Goal: Task Accomplishment & Management: Manage account settings

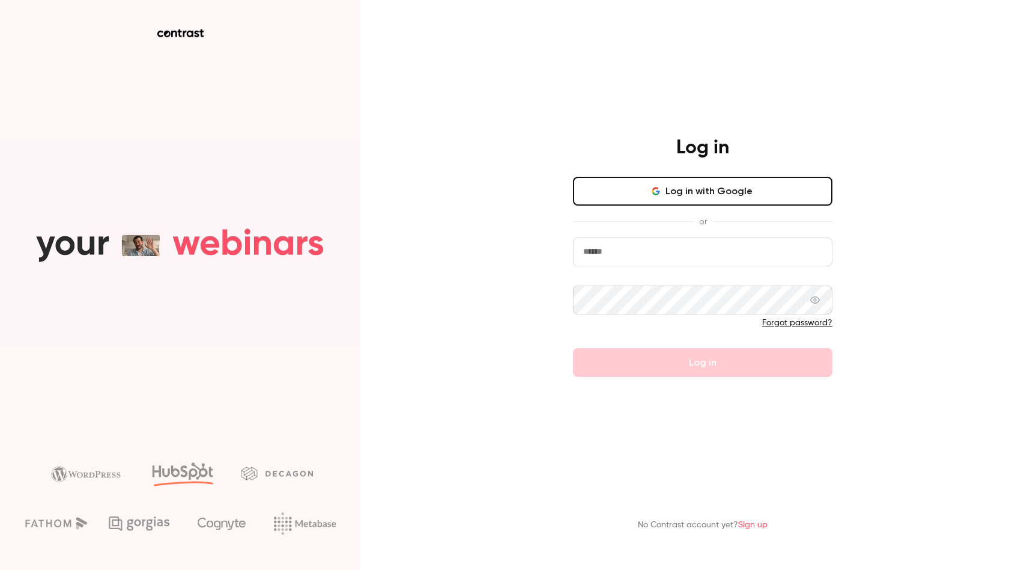
type input "**********"
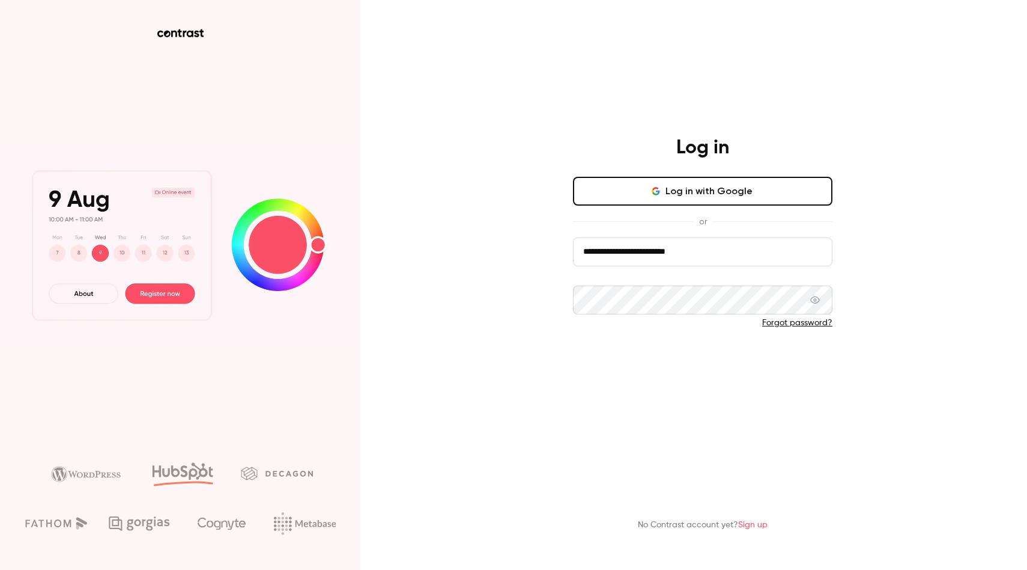
click at [719, 372] on button "Log in" at bounding box center [703, 362] width 260 height 29
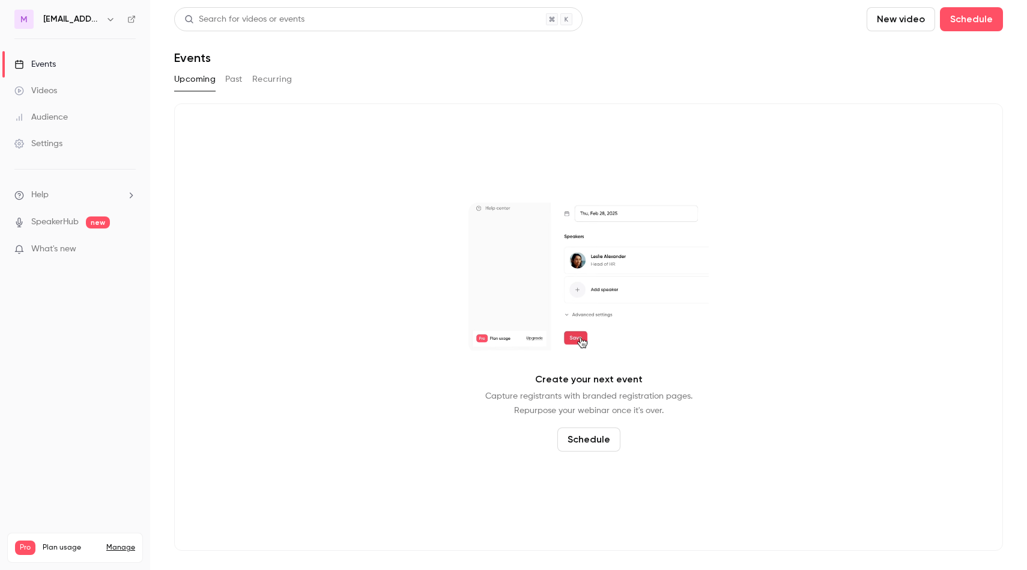
click at [67, 88] on link "Videos" at bounding box center [75, 91] width 150 height 26
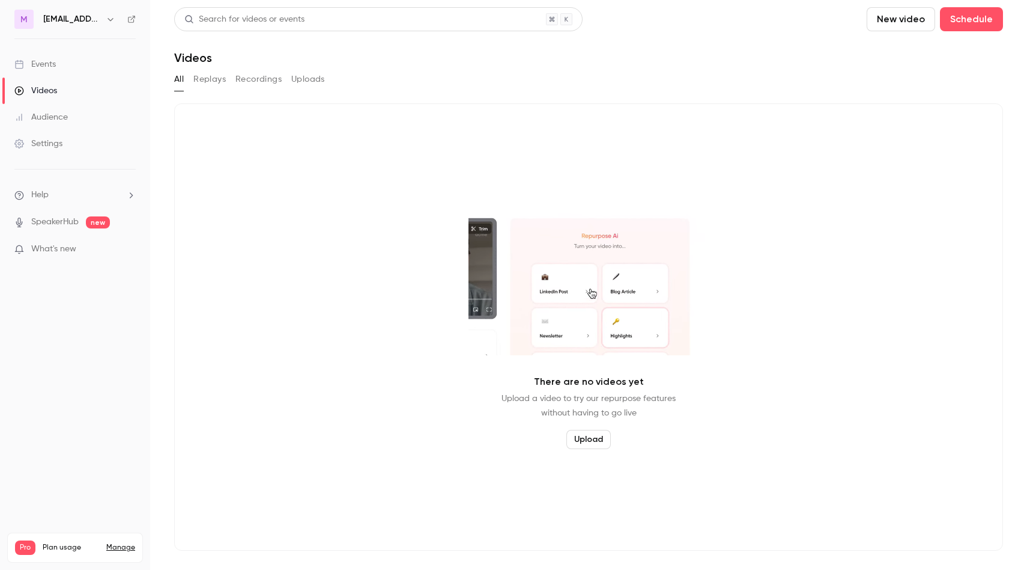
click at [216, 78] on button "Replays" at bounding box center [209, 79] width 32 height 19
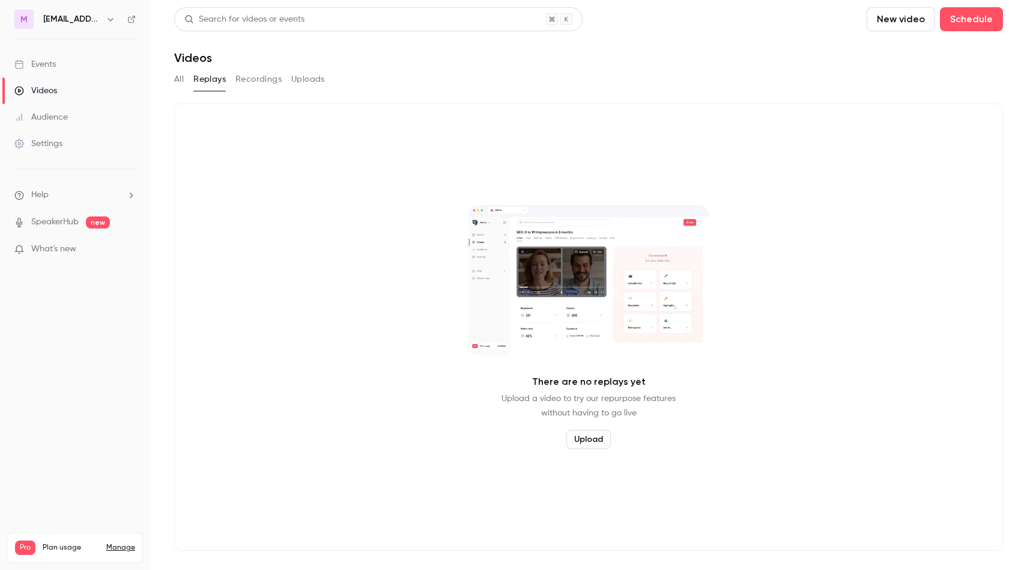
click at [88, 28] on div "m [PERSON_NAME][EMAIL_ADDRESS][DOMAIN_NAME]" at bounding box center [74, 19] width 121 height 19
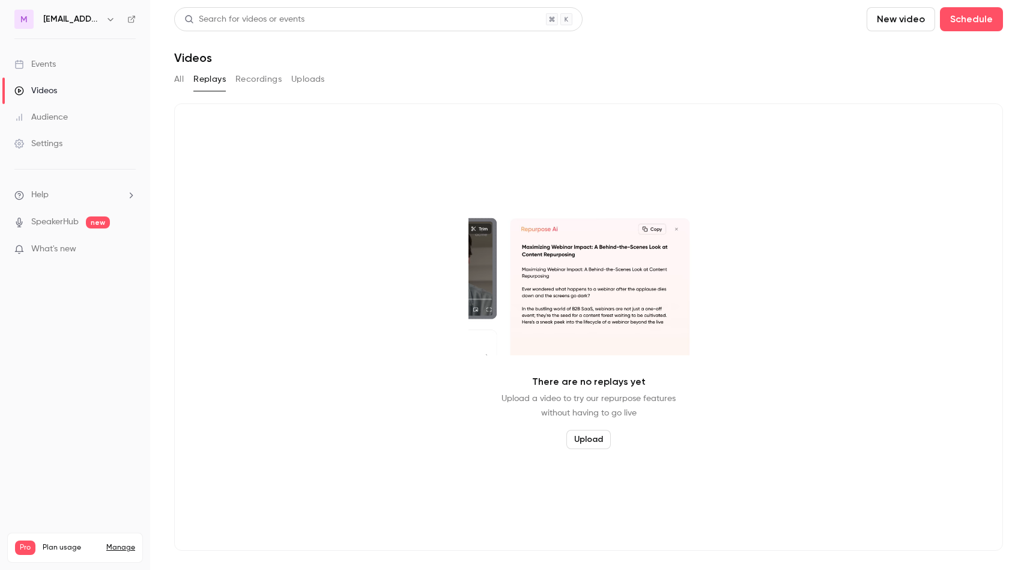
click at [96, 22] on h6 "[EMAIL_ADDRESS][PERSON_NAME][DOMAIN_NAME]" at bounding box center [72, 19] width 58 height 12
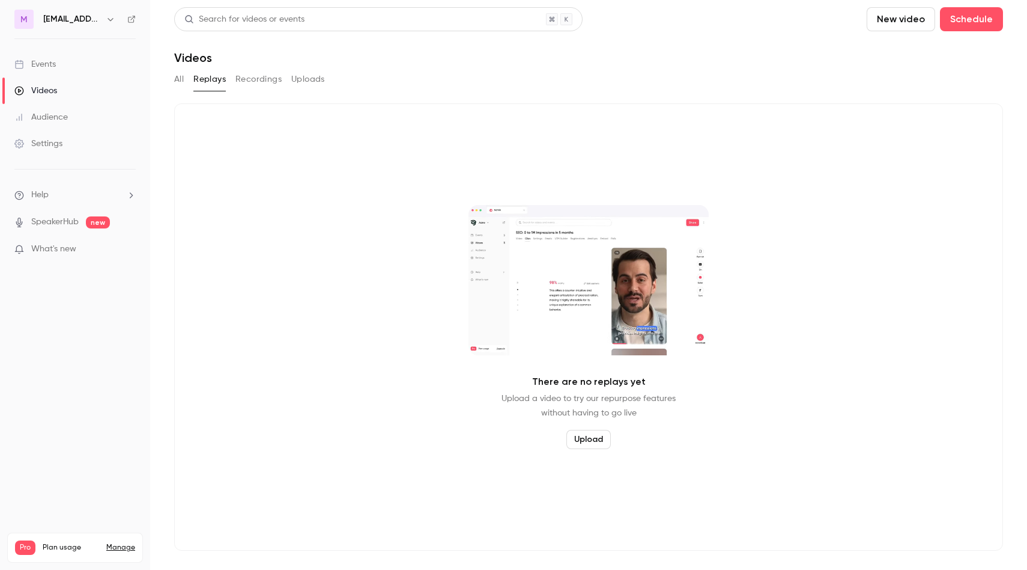
click at [111, 20] on icon "button" at bounding box center [111, 19] width 10 height 10
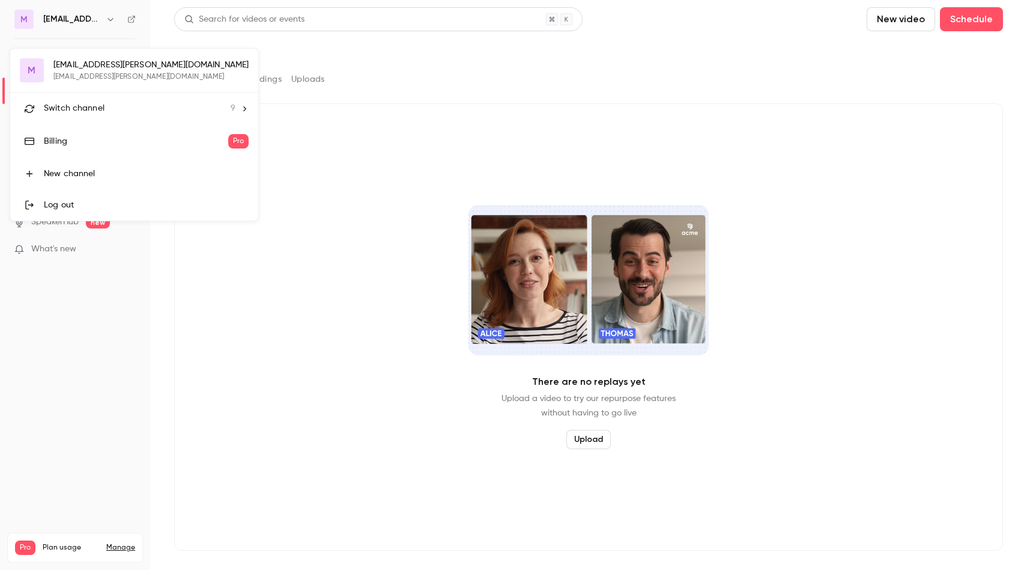
click at [107, 104] on div "Switch channel 9" at bounding box center [140, 108] width 192 height 13
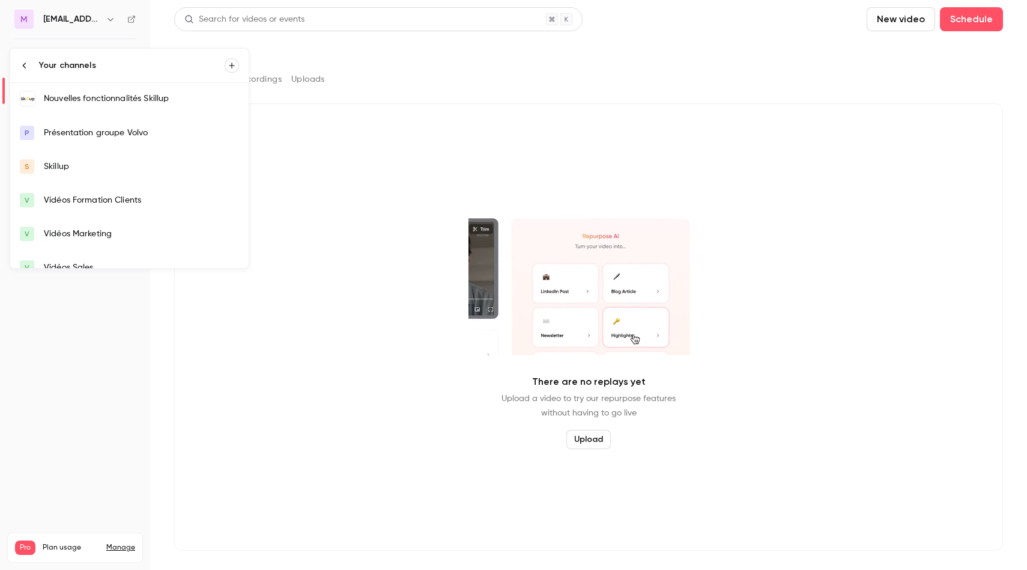
scroll to position [119, 0]
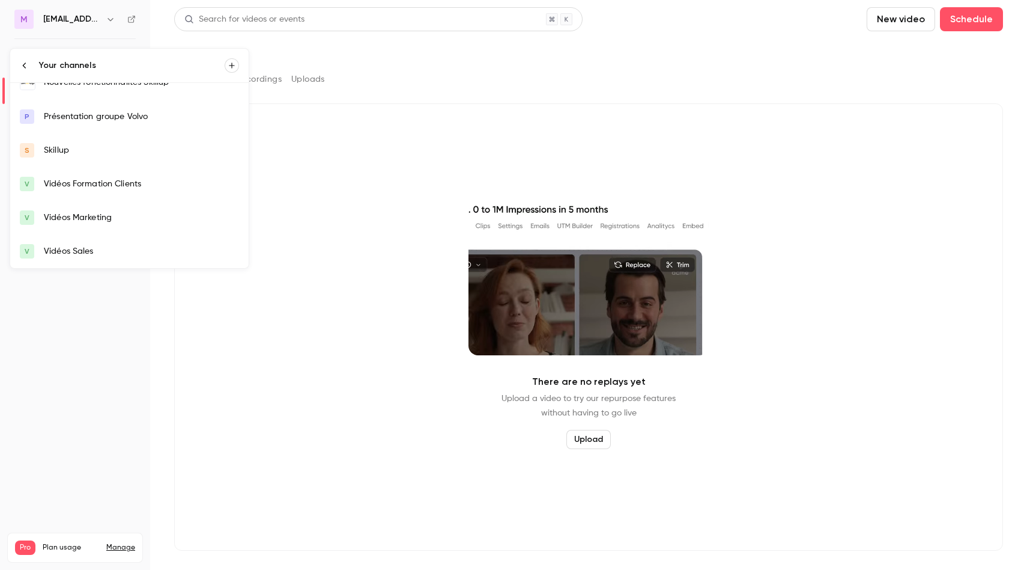
click at [84, 220] on div "Vidéos Marketing" at bounding box center [141, 217] width 195 height 12
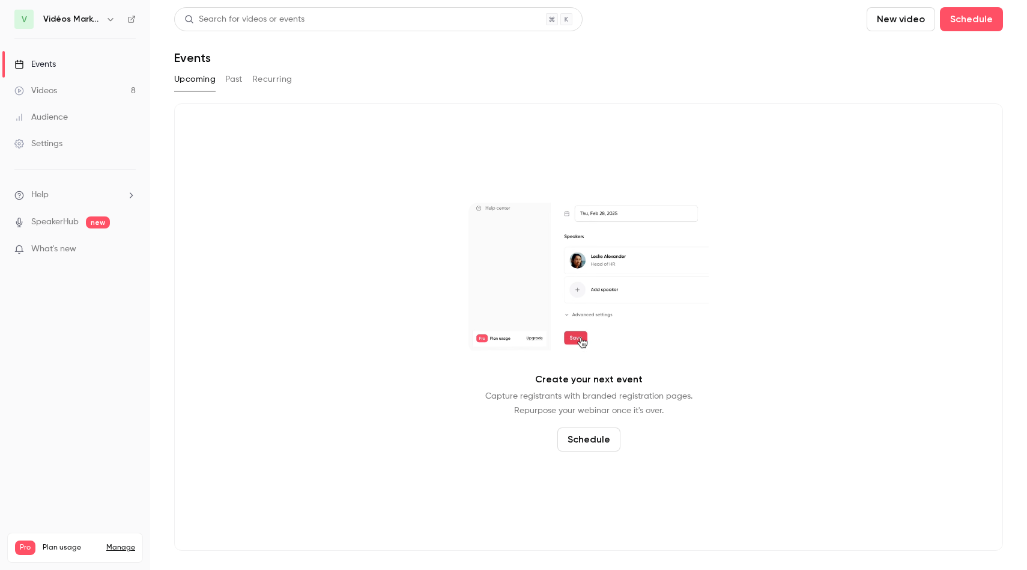
click at [222, 71] on div "Upcoming Past Recurring" at bounding box center [588, 79] width 829 height 19
click at [266, 80] on button "Recurring" at bounding box center [272, 79] width 40 height 19
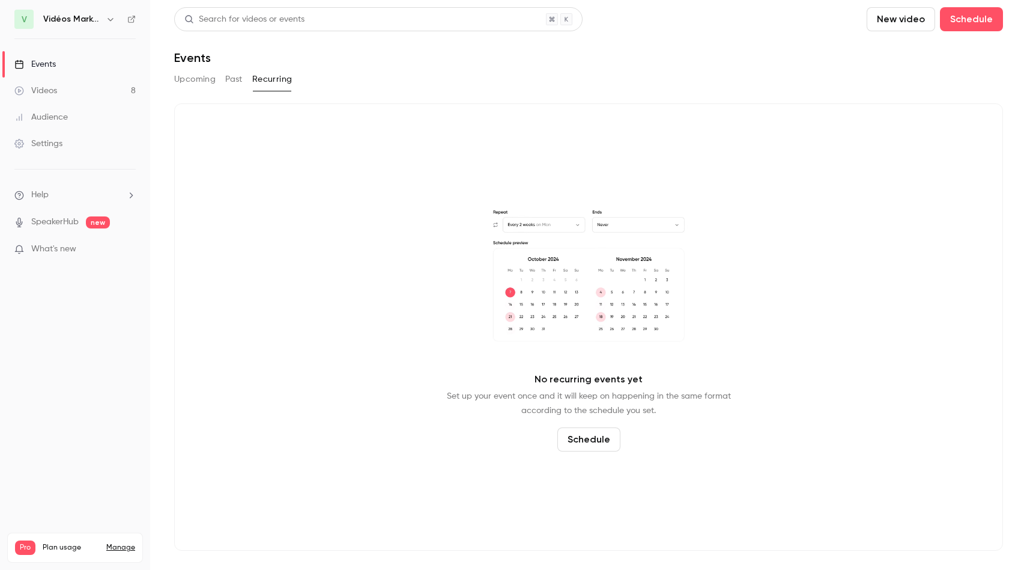
click at [60, 87] on link "Videos 8" at bounding box center [75, 91] width 150 height 26
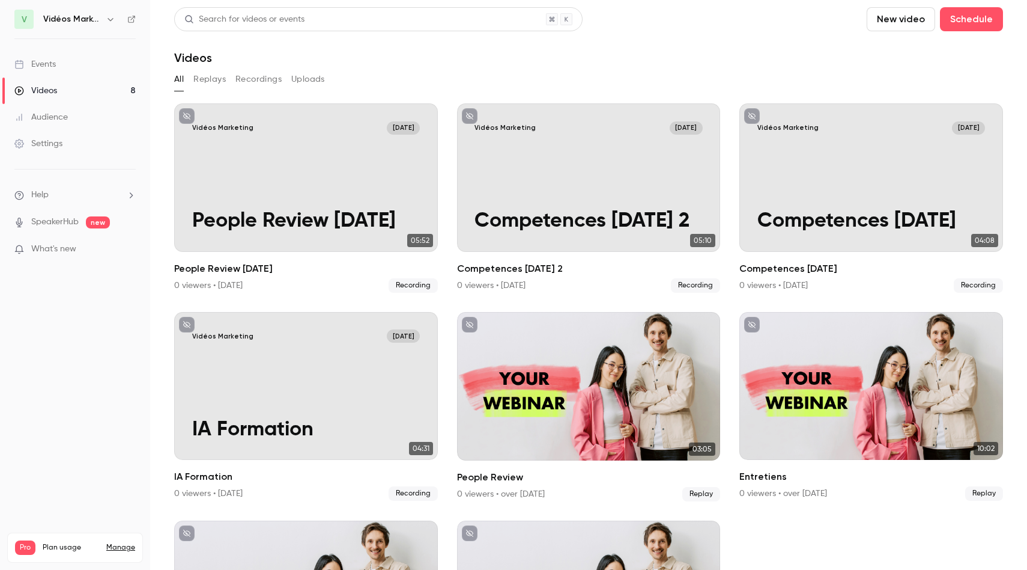
click at [105, 17] on button "button" at bounding box center [110, 19] width 14 height 14
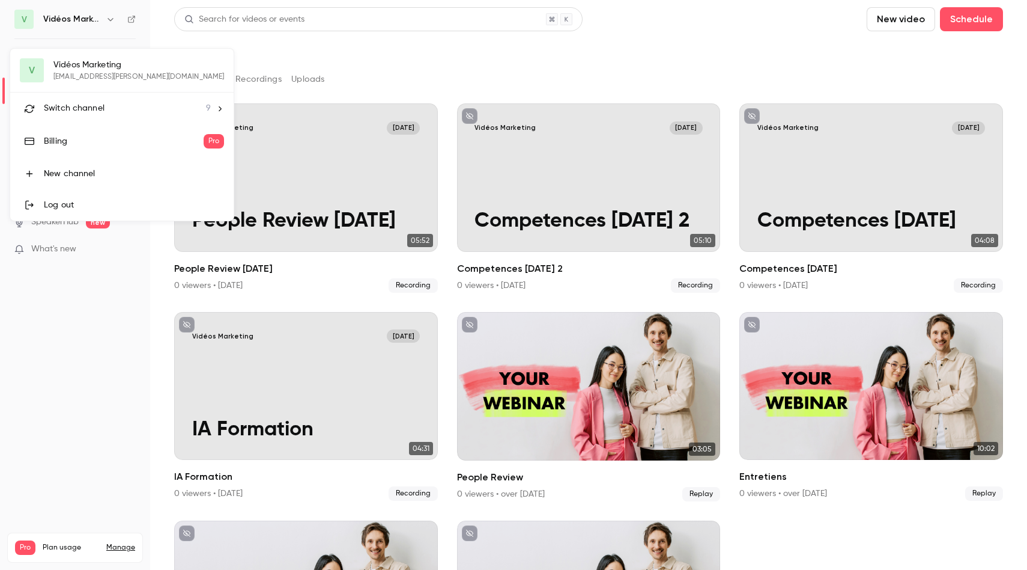
click at [112, 111] on div "Switch channel 9" at bounding box center [127, 108] width 167 height 13
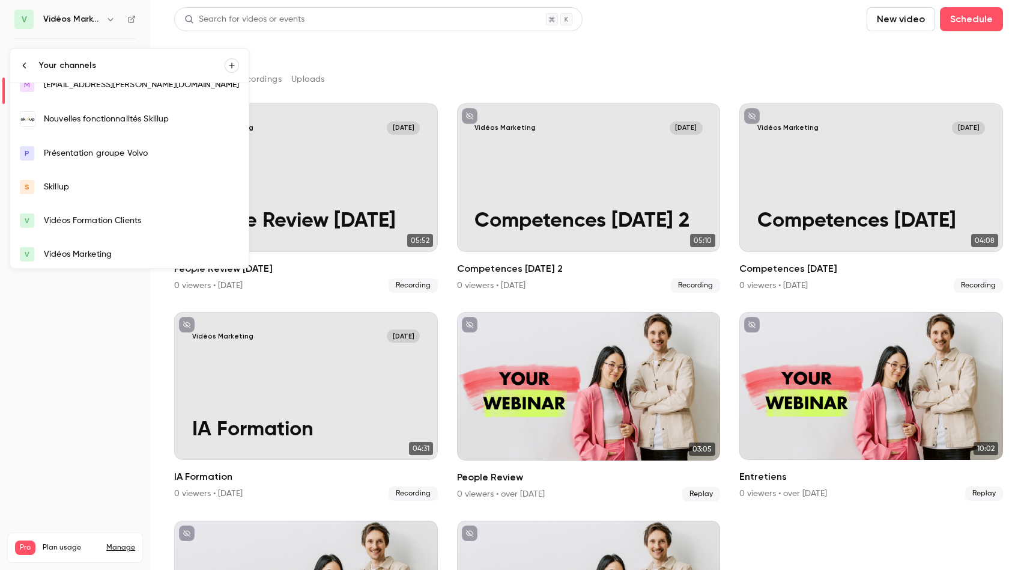
scroll to position [119, 0]
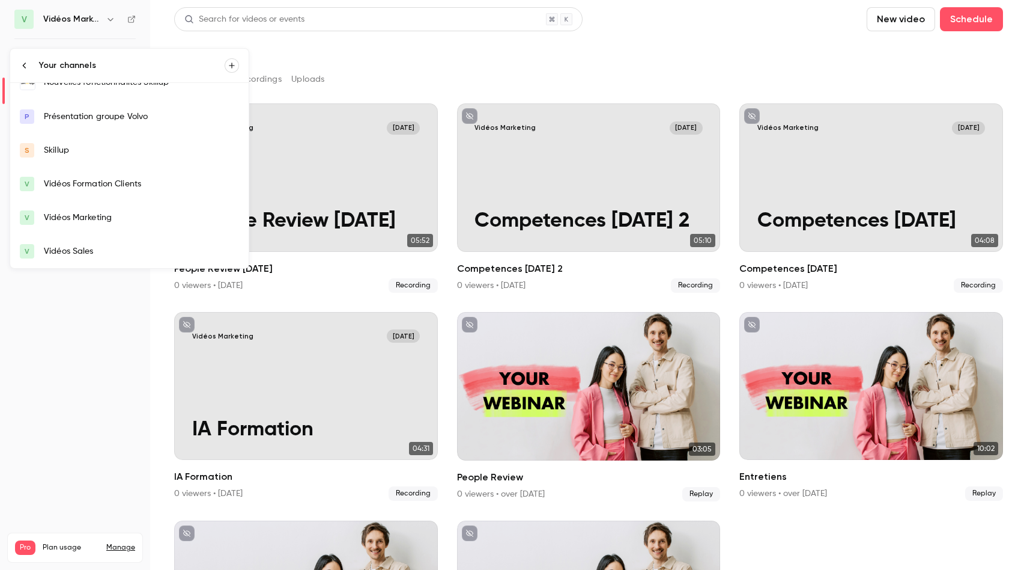
click at [97, 152] on div "Skillup" at bounding box center [141, 150] width 195 height 12
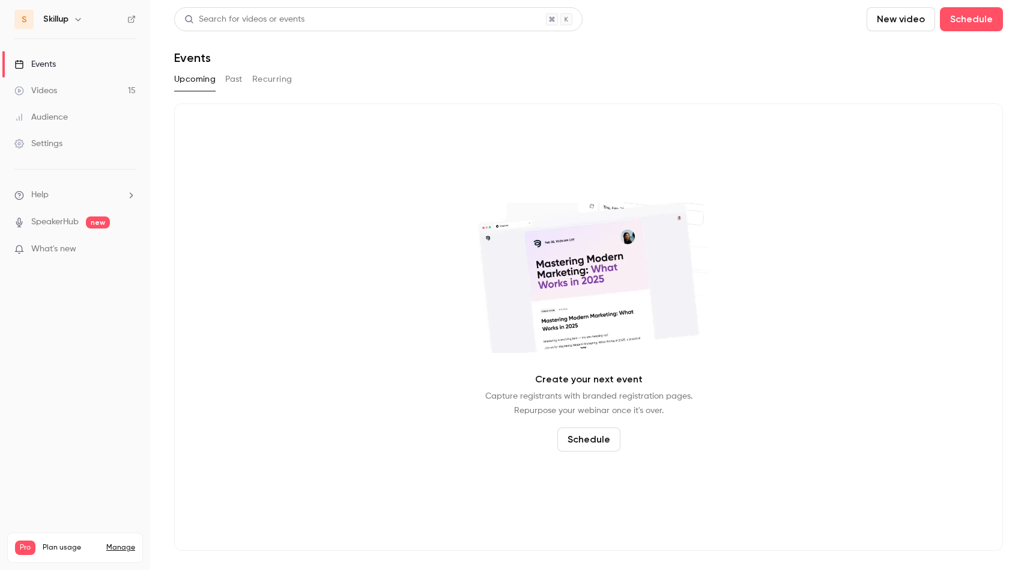
click at [100, 94] on link "Videos 15" at bounding box center [75, 91] width 150 height 26
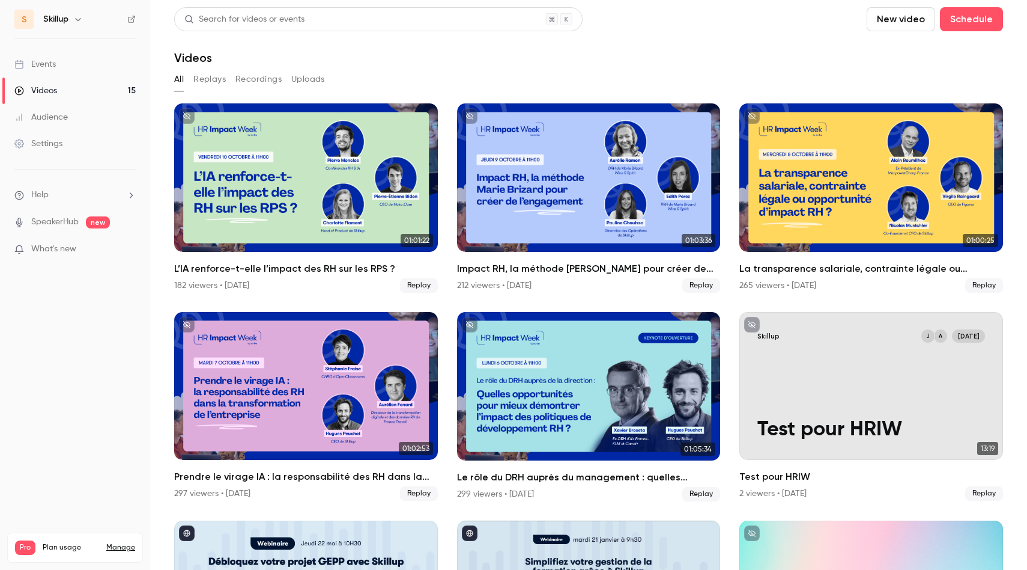
click at [590, 49] on header "Search for videos or events New video Schedule Videos" at bounding box center [588, 36] width 829 height 58
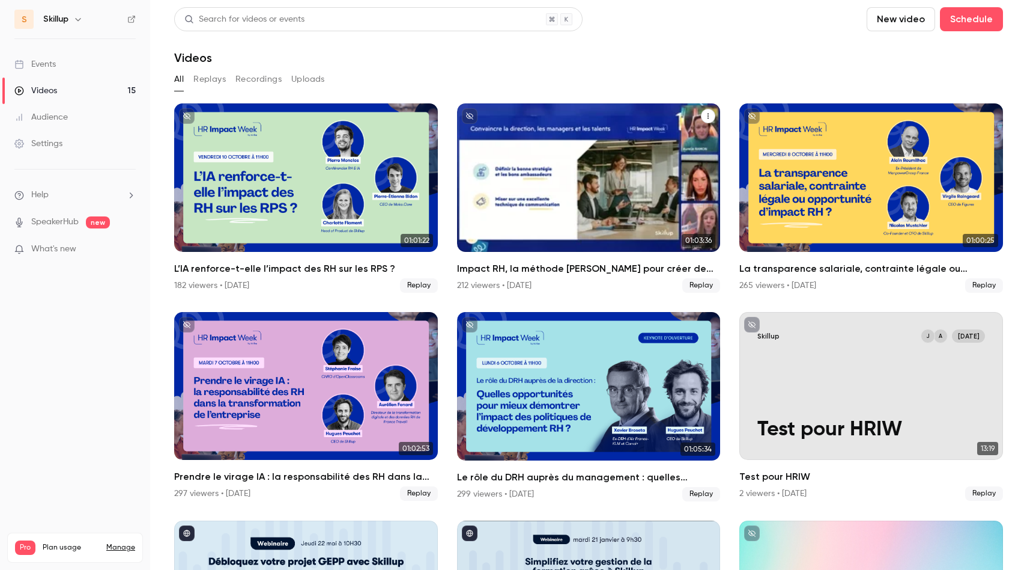
click at [545, 160] on div "Impact RH, la méthode Marie Brizard pour créer de l’engagement" at bounding box center [589, 177] width 264 height 148
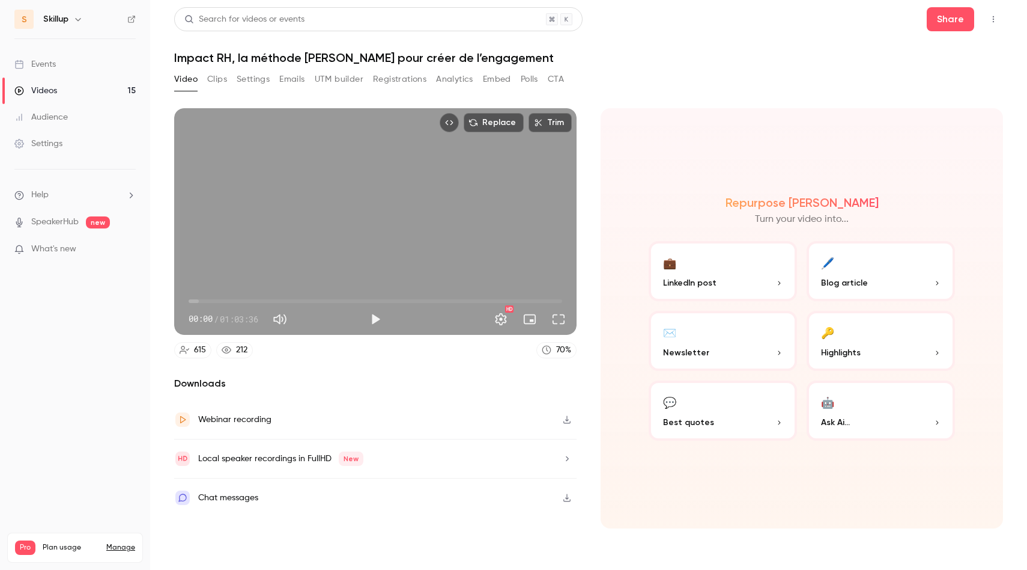
click at [290, 81] on button "Emails" at bounding box center [291, 79] width 25 height 19
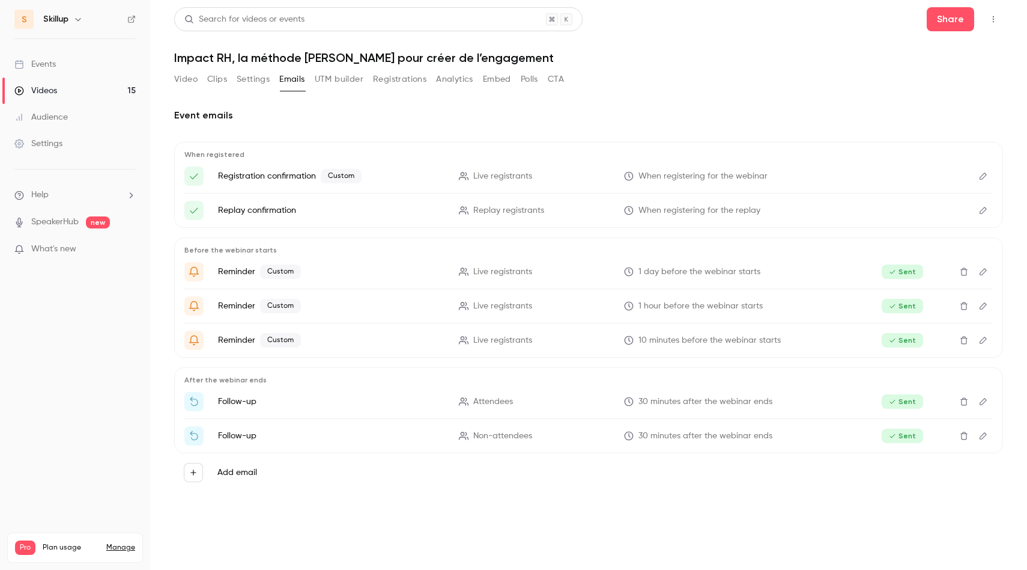
click at [258, 80] on button "Settings" at bounding box center [253, 79] width 33 height 19
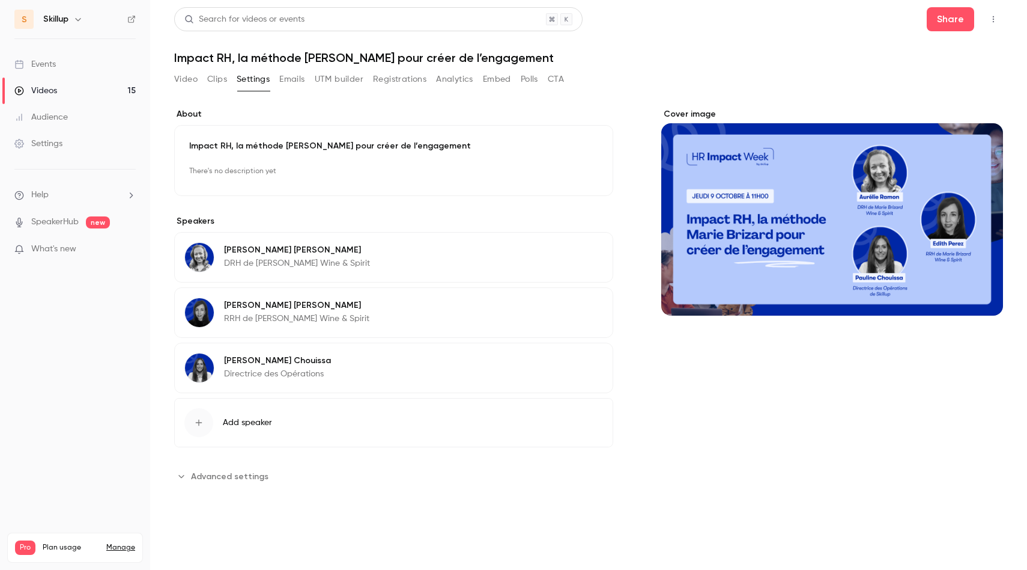
click at [334, 77] on button "UTM builder" at bounding box center [339, 79] width 49 height 19
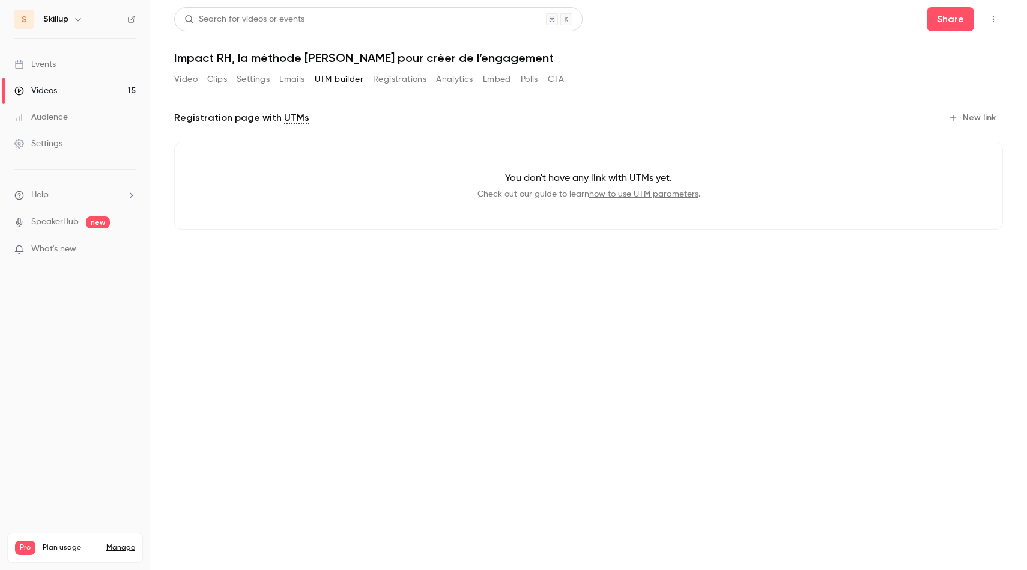
click at [386, 77] on button "Registrations" at bounding box center [399, 79] width 53 height 19
